Goal: Information Seeking & Learning: Learn about a topic

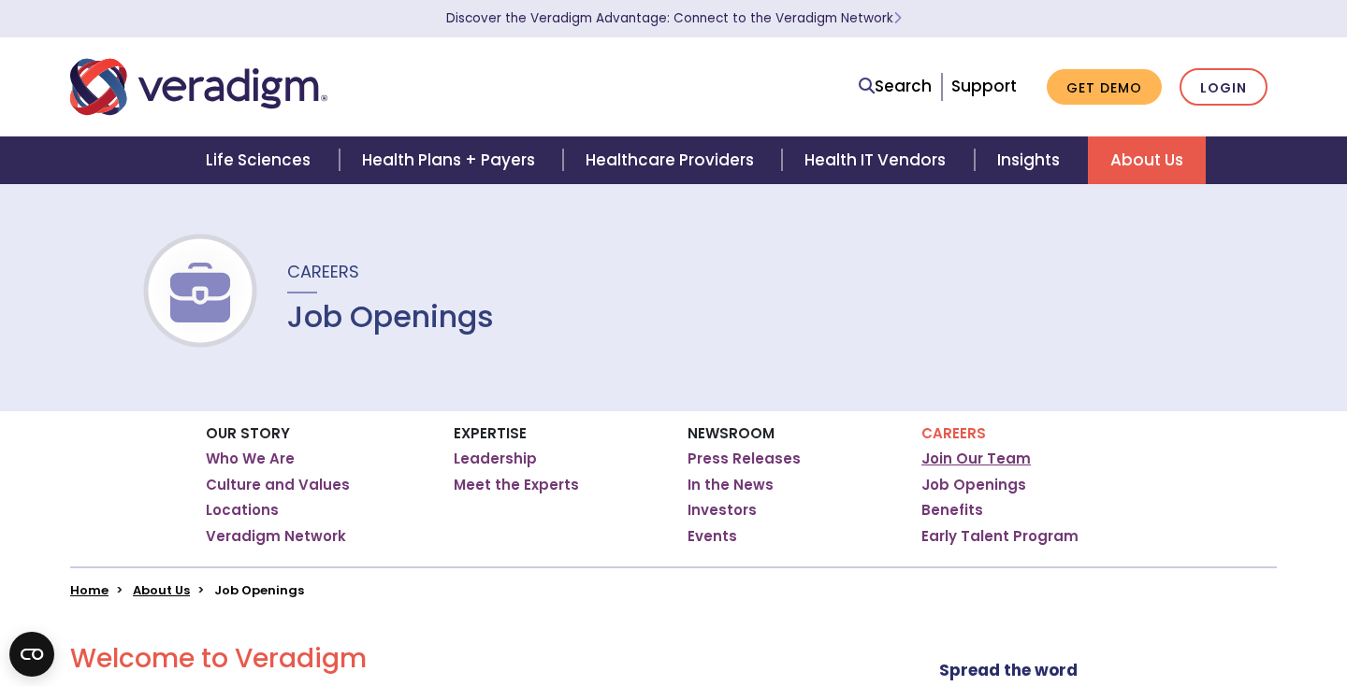
click at [965, 456] on link "Join Our Team" at bounding box center [975, 459] width 109 height 19
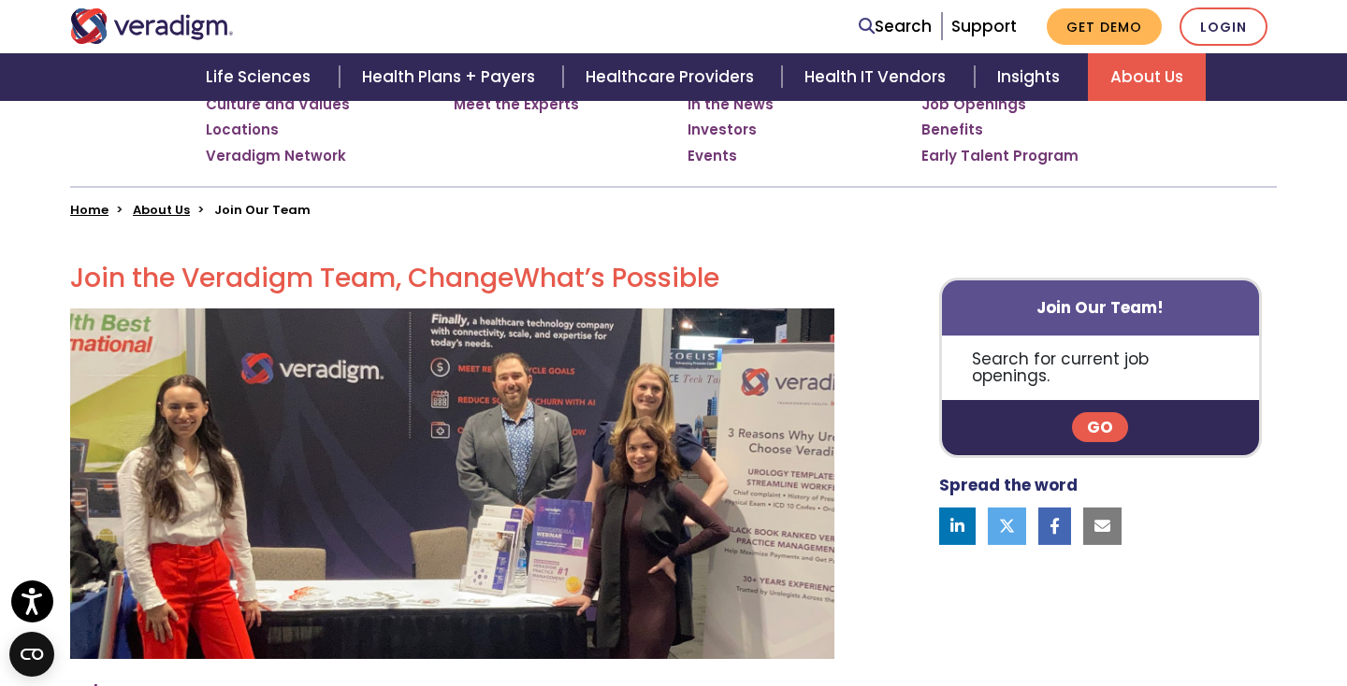
scroll to position [435, 0]
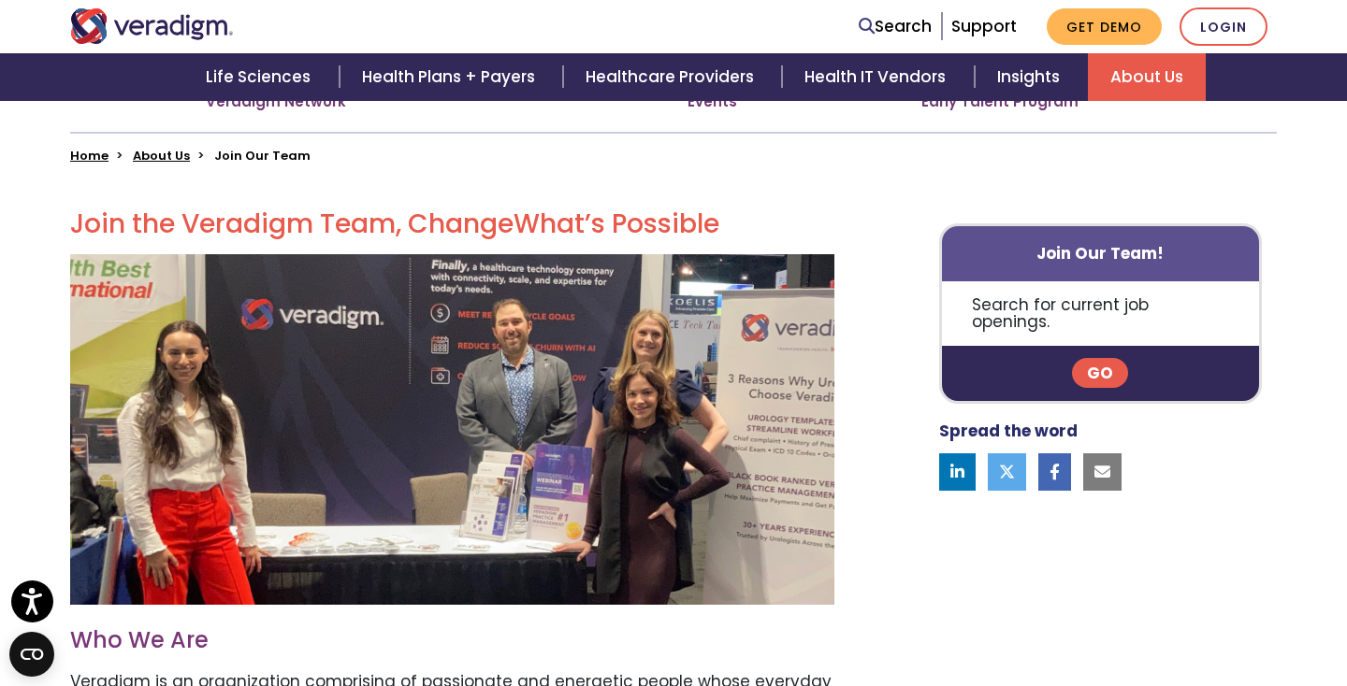
click at [1097, 358] on link "Go" at bounding box center [1100, 373] width 56 height 30
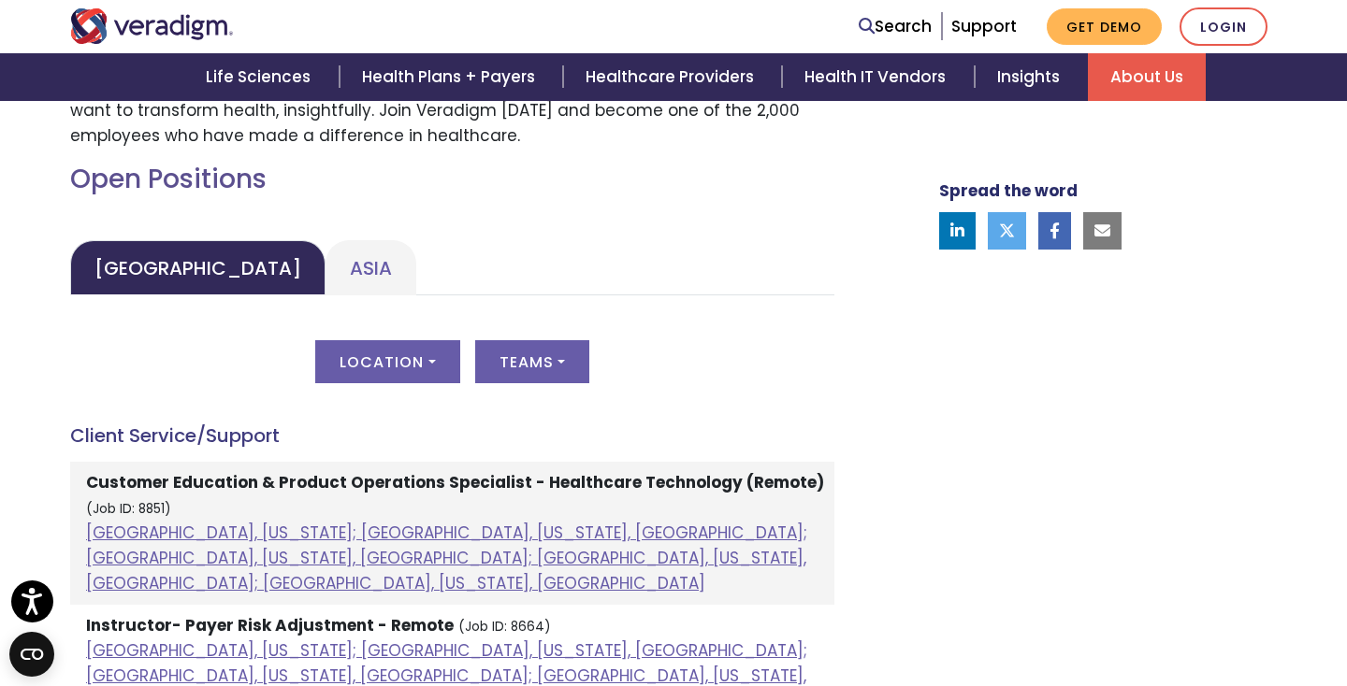
scroll to position [670, 0]
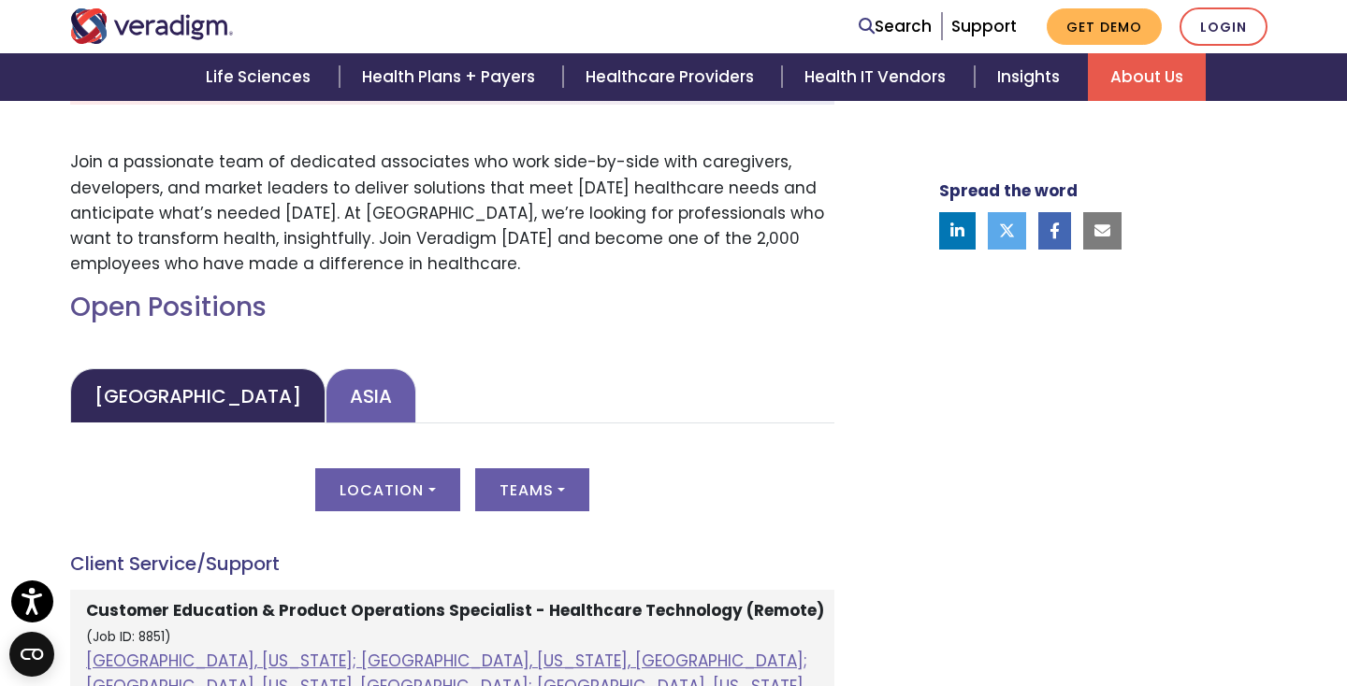
click at [325, 393] on link "Asia" at bounding box center [370, 395] width 91 height 55
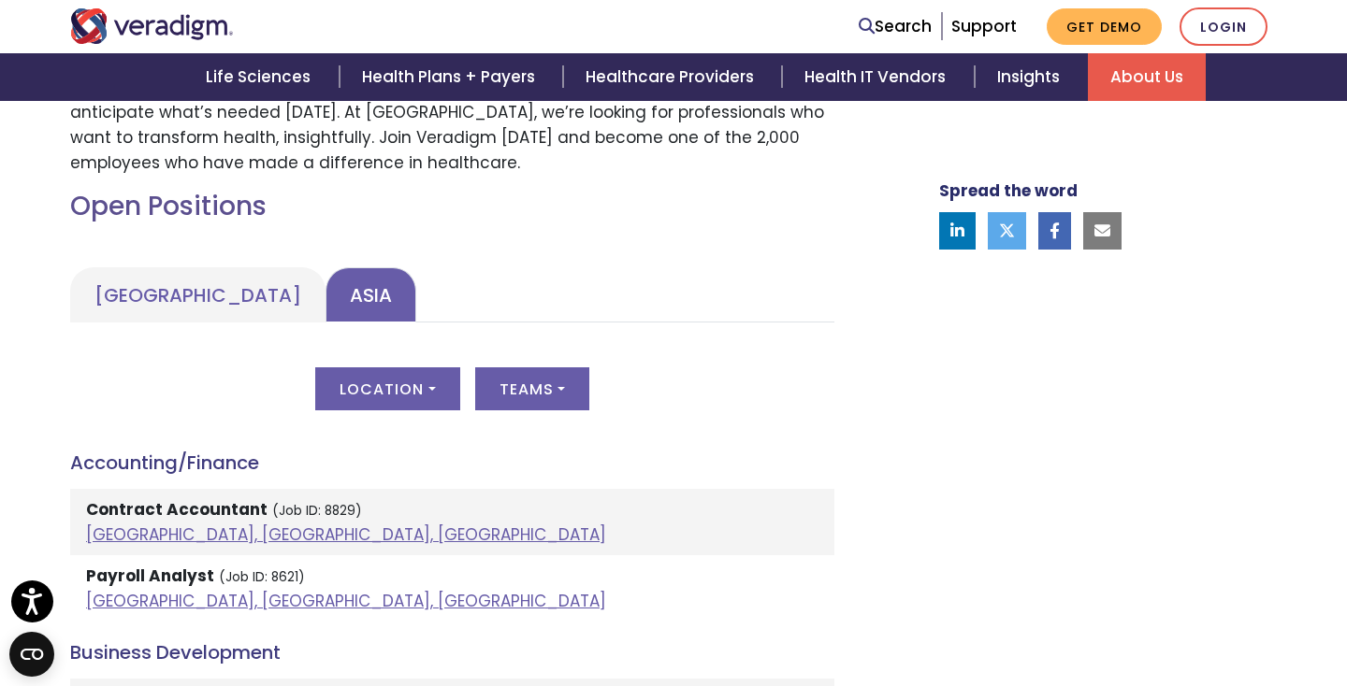
scroll to position [871, 0]
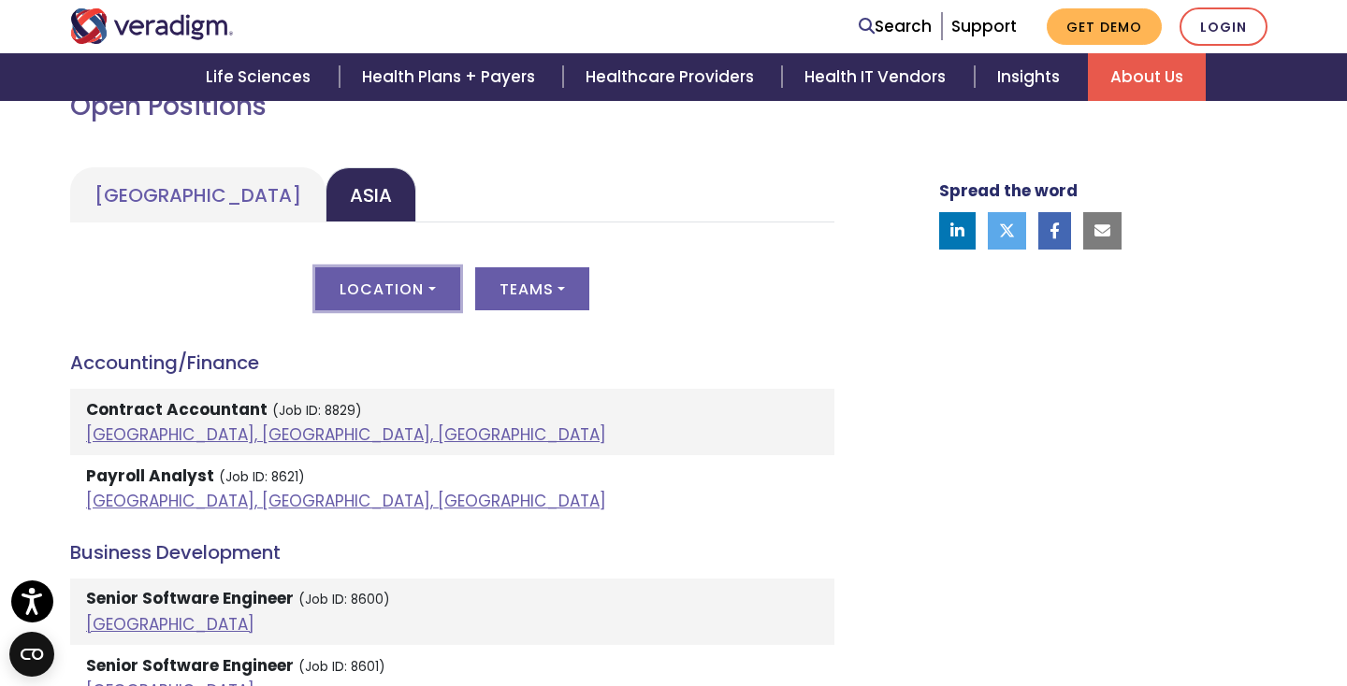
click at [414, 294] on button "Location" at bounding box center [387, 288] width 144 height 43
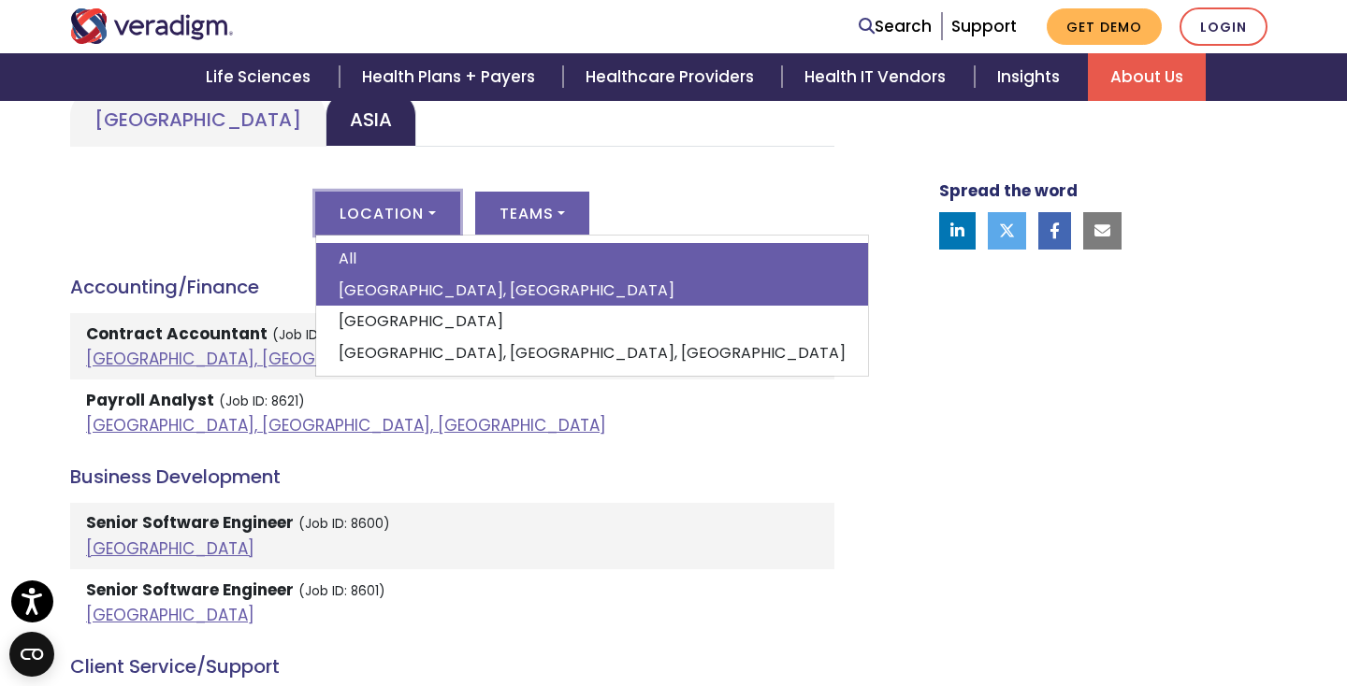
scroll to position [943, 0]
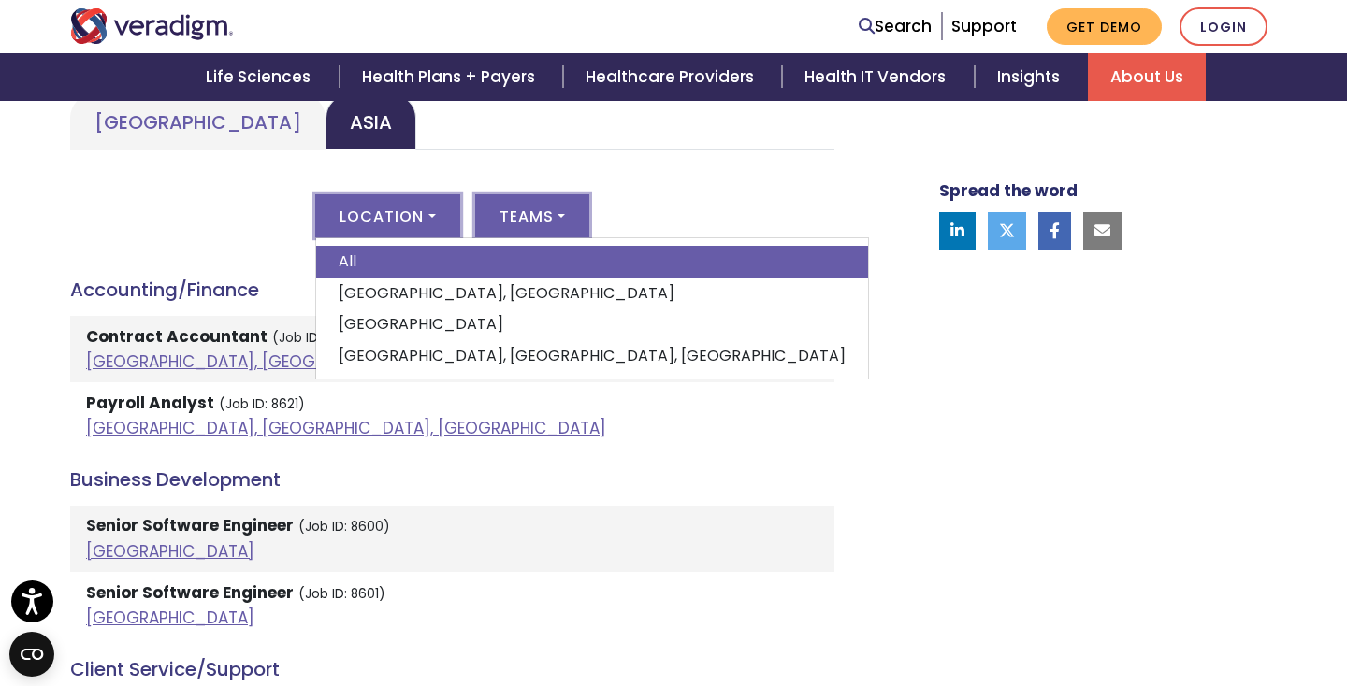
click at [565, 211] on button "Teams" at bounding box center [532, 215] width 114 height 43
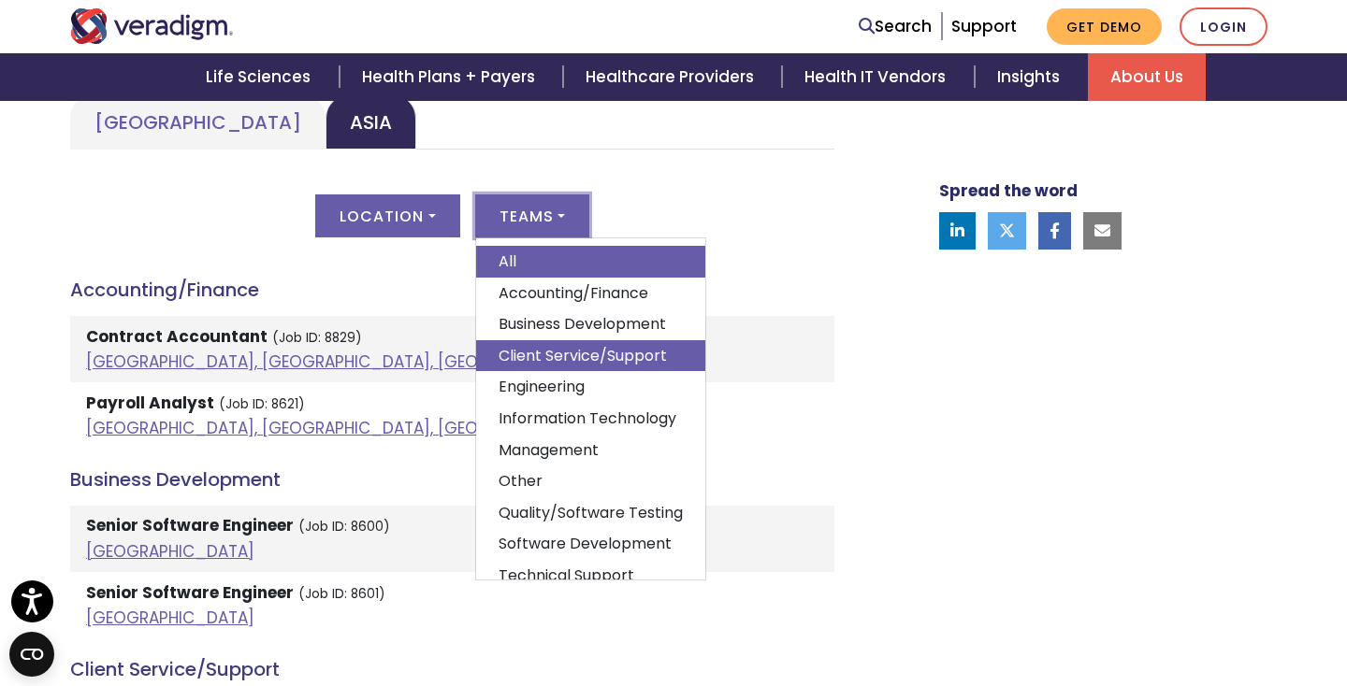
scroll to position [19, 0]
